Goal: Navigation & Orientation: Find specific page/section

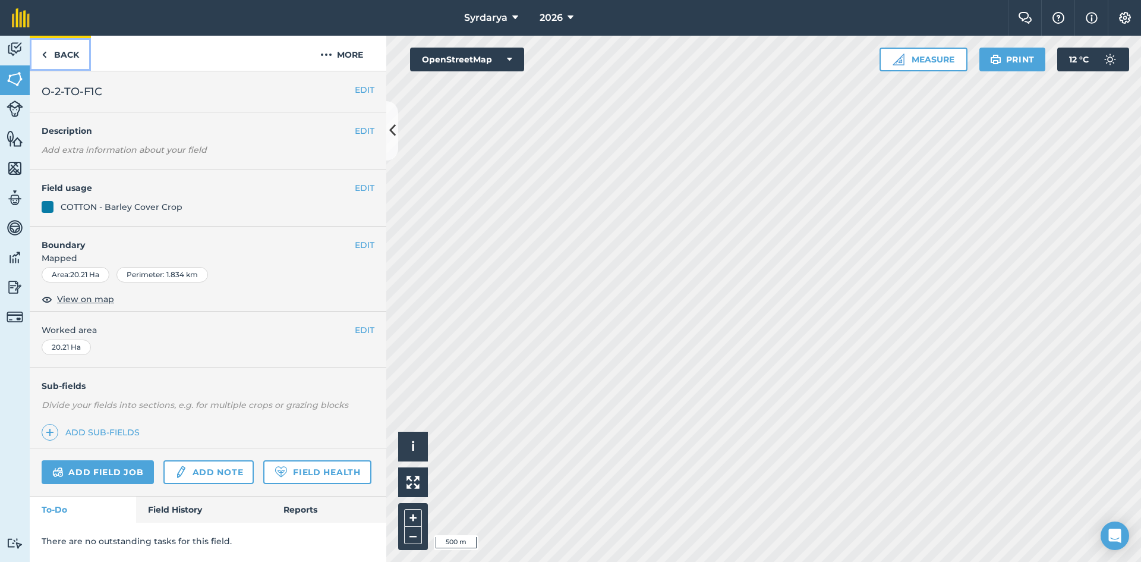
click at [46, 51] on img at bounding box center [44, 55] width 5 height 14
click at [53, 52] on link "Back" at bounding box center [60, 53] width 61 height 35
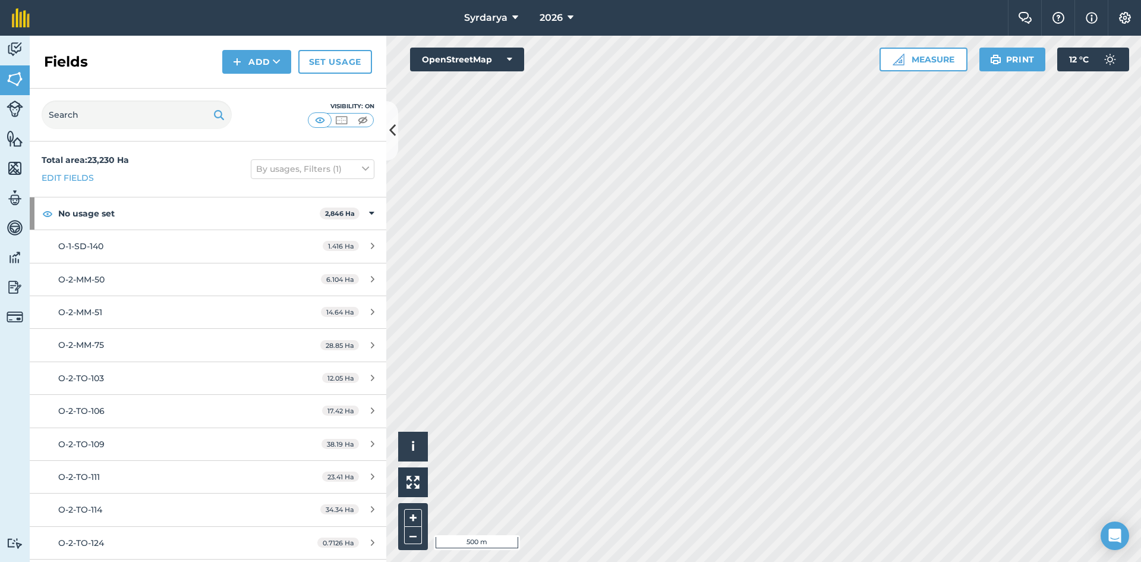
click at [852, 33] on div "Syrdarya 2026 Farm Chat Help Info Settings Syrdarya - 2026 Reproduced with the …" at bounding box center [570, 281] width 1141 height 562
